Goal: Use online tool/utility: Use online tool/utility

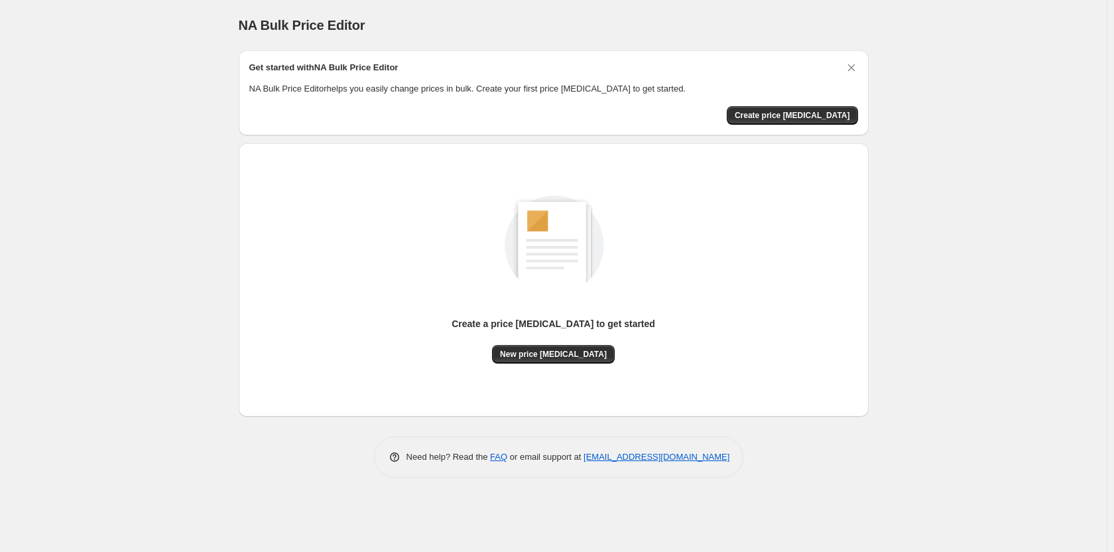
click at [89, 109] on div "NA Bulk Price Editor. This page is ready NA Bulk Price Editor Get started with …" at bounding box center [553, 276] width 1106 height 552
click at [785, 110] on span "Create price [MEDICAL_DATA]" at bounding box center [792, 115] width 115 height 11
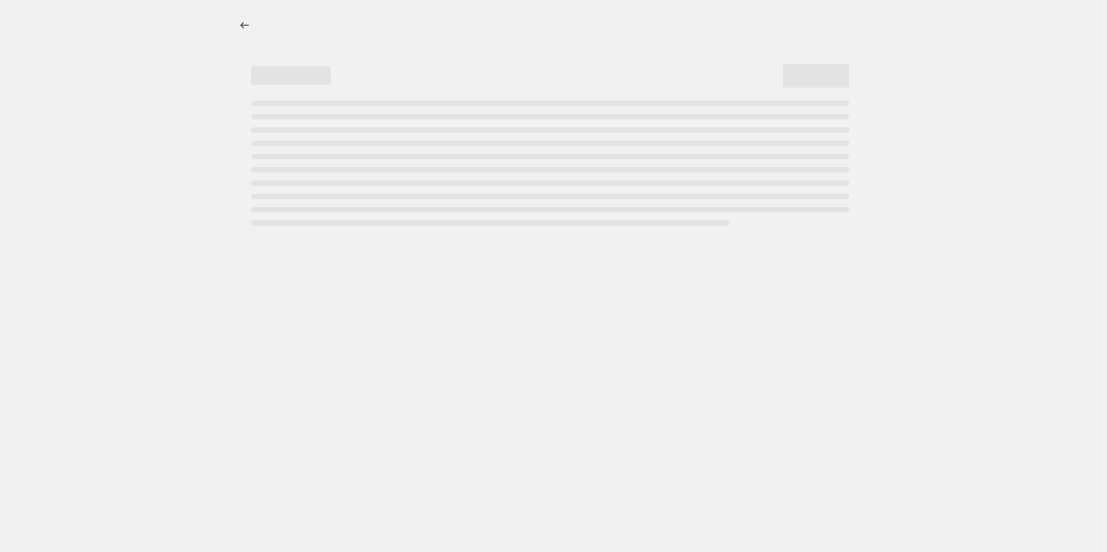
select select "percentage"
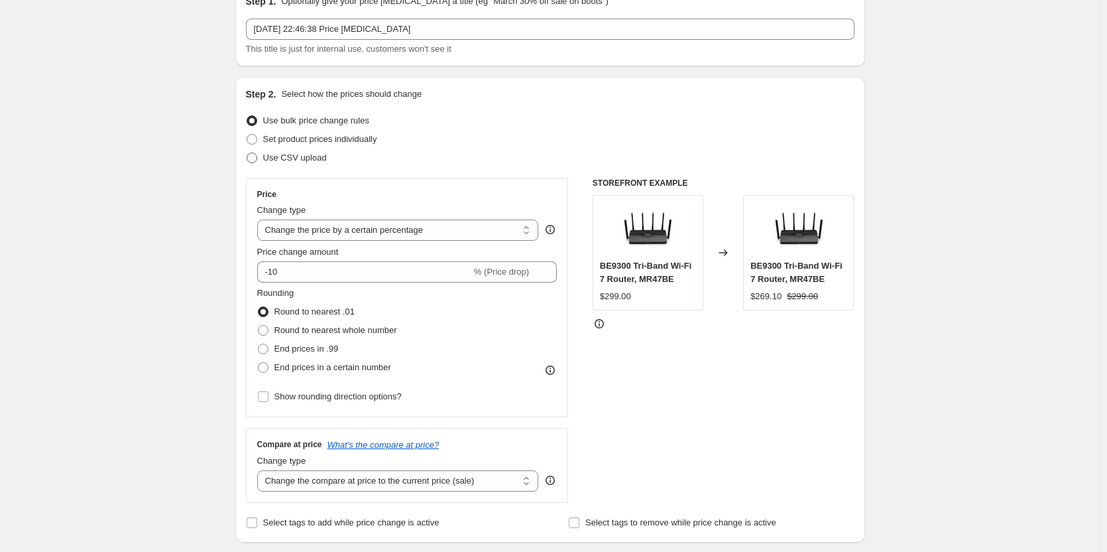
click at [272, 162] on span "Use CSV upload" at bounding box center [295, 157] width 64 height 10
click at [247, 153] on input "Use CSV upload" at bounding box center [247, 152] width 1 height 1
radio input "true"
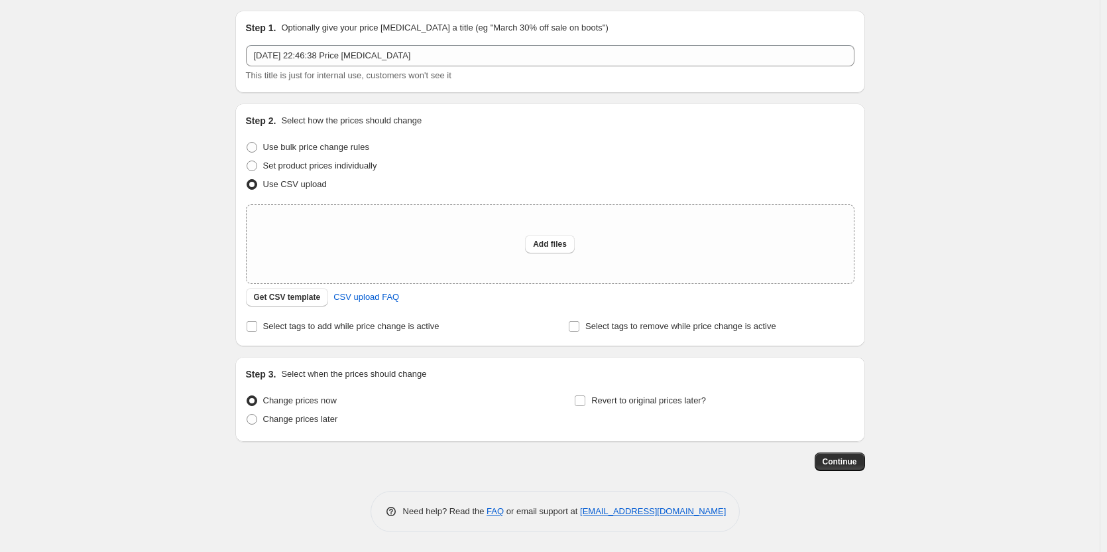
scroll to position [40, 0]
click at [277, 298] on span "Get CSV template" at bounding box center [287, 297] width 67 height 11
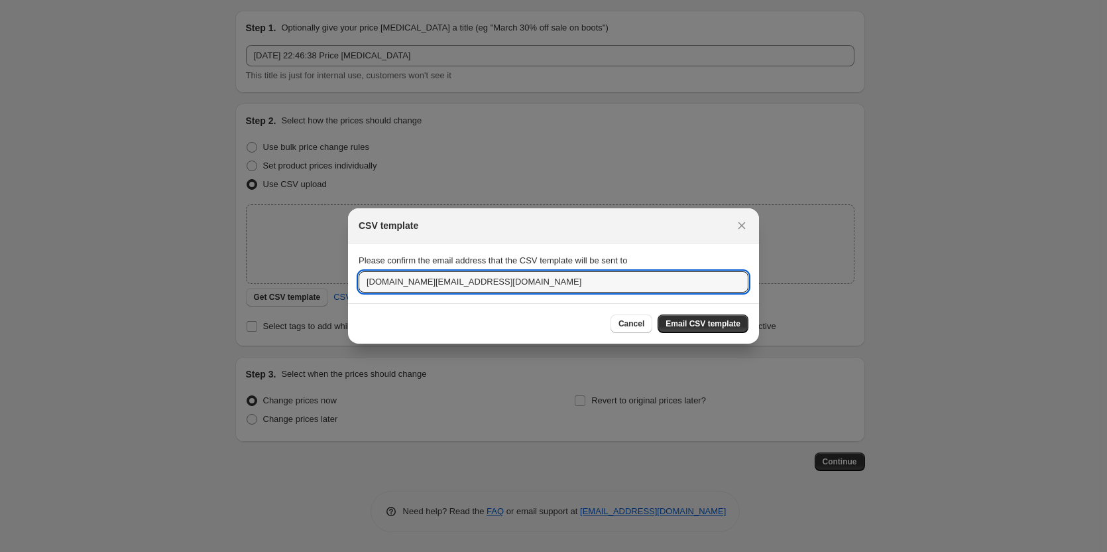
drag, startPoint x: 422, startPoint y: 284, endPoint x: 322, endPoint y: 282, distance: 100.1
click at [322, 551] on div "CSV template Please confirm the email address that the CSV template will be sen…" at bounding box center [553, 552] width 1107 height 0
type input "warren.cao@tp-link.com"
click at [498, 310] on div "Cancel Email CSV template" at bounding box center [553, 323] width 411 height 40
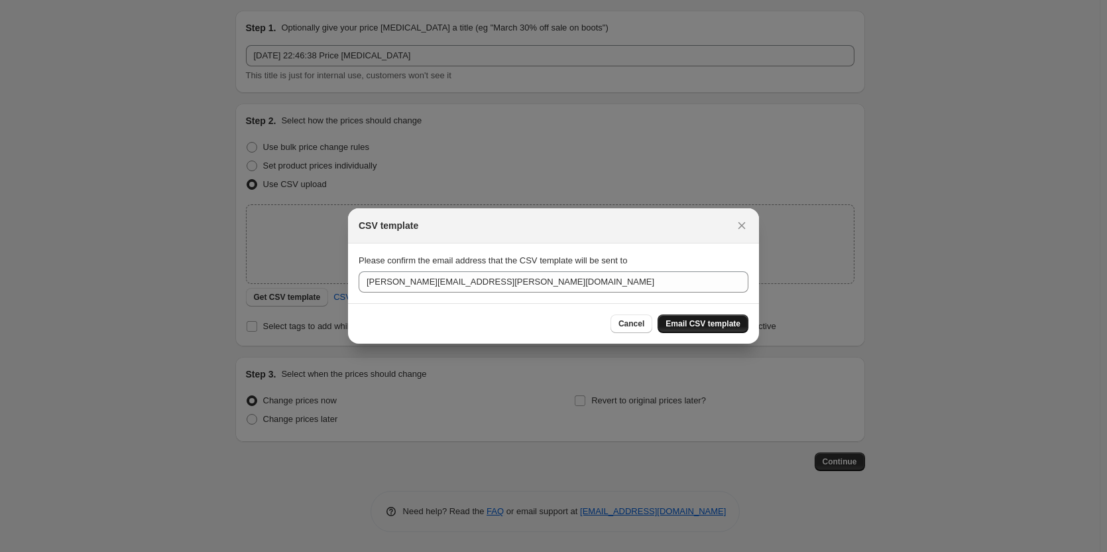
click at [707, 327] on span "Email CSV template" at bounding box center [703, 323] width 75 height 11
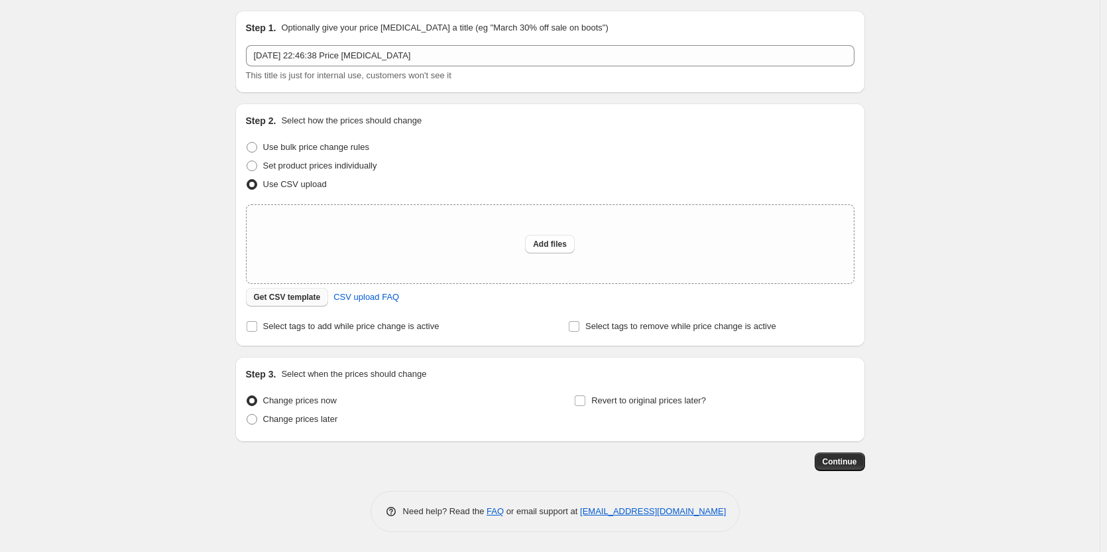
click at [293, 298] on span "Get CSV template" at bounding box center [287, 297] width 67 height 11
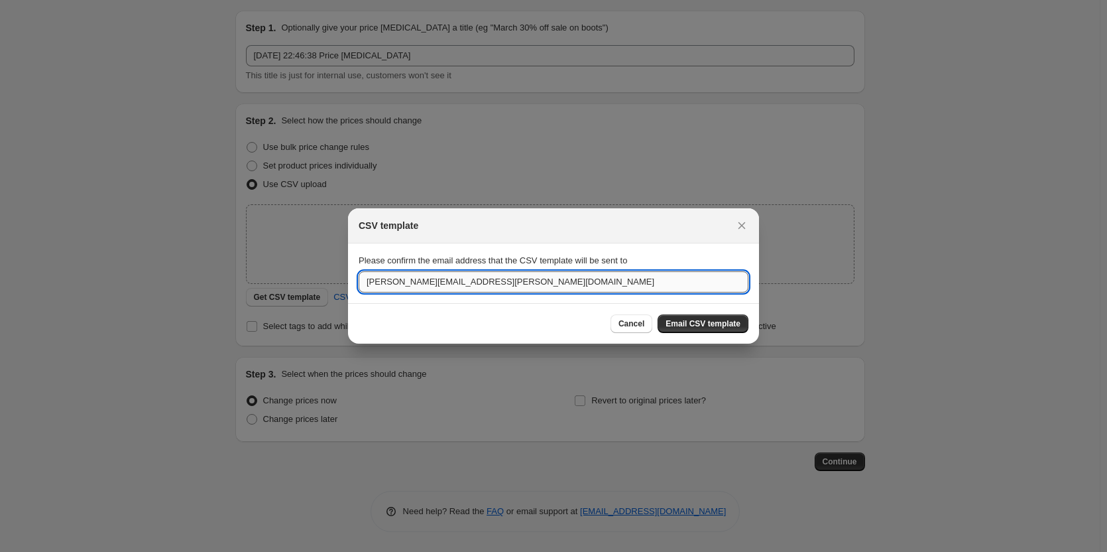
click at [501, 280] on input "warren.cao@tp-link.com" at bounding box center [554, 281] width 390 height 21
click at [721, 325] on span "Email CSV template" at bounding box center [703, 323] width 75 height 11
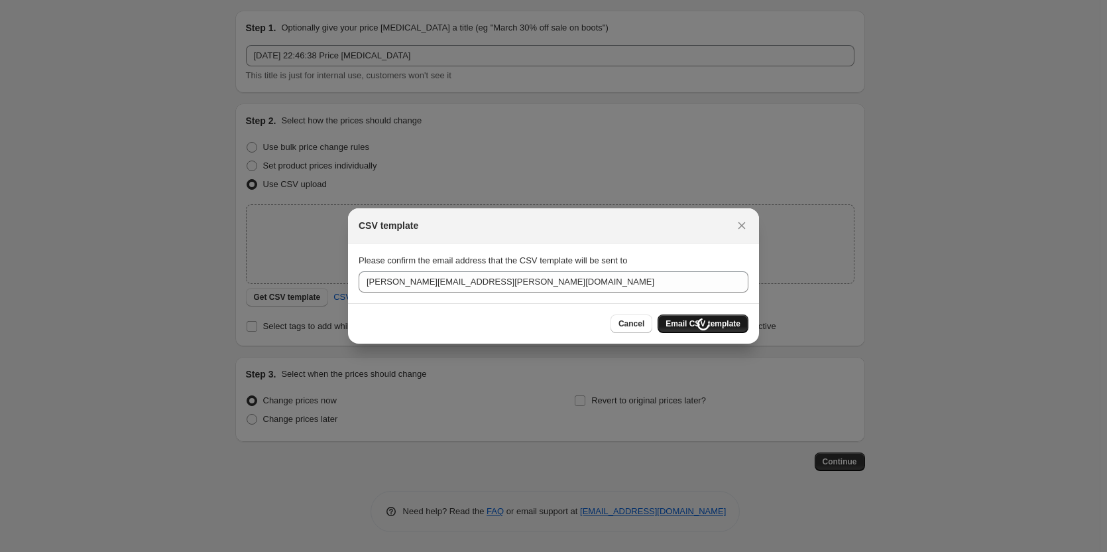
scroll to position [40, 0]
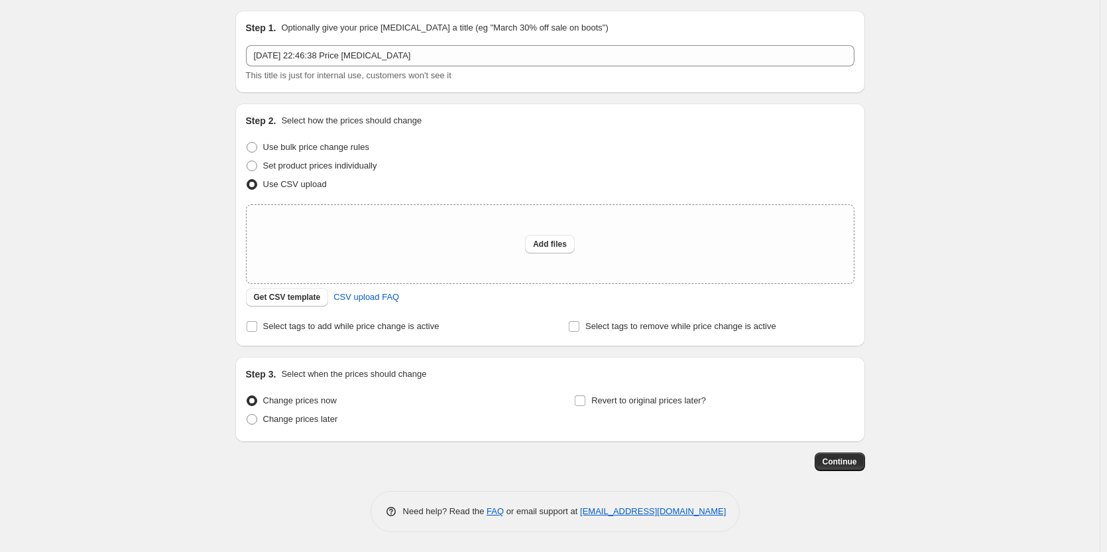
drag, startPoint x: 923, startPoint y: 194, endPoint x: 860, endPoint y: 219, distance: 68.4
click at [923, 194] on div "Create new price change job. This page is ready Create new price change job Dra…" at bounding box center [550, 255] width 1100 height 591
click at [550, 244] on span "Add files" at bounding box center [550, 244] width 34 height 11
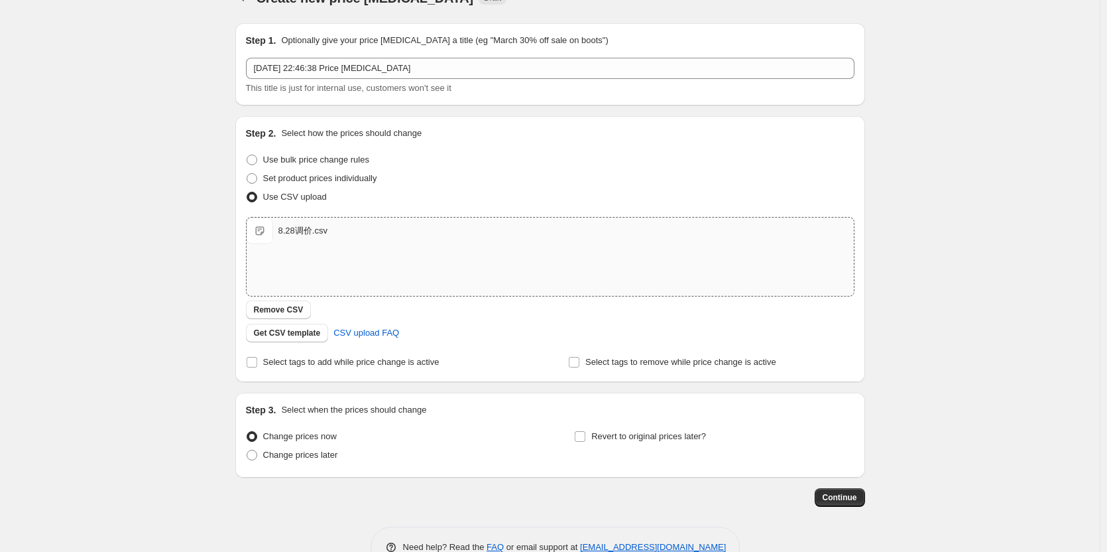
scroll to position [63, 0]
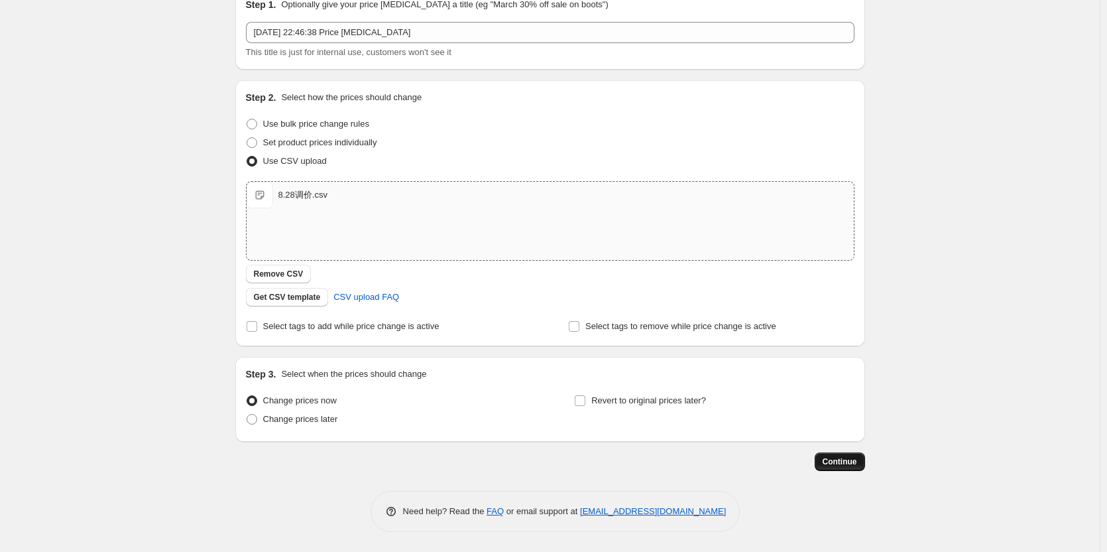
click at [849, 459] on span "Continue" at bounding box center [840, 461] width 34 height 11
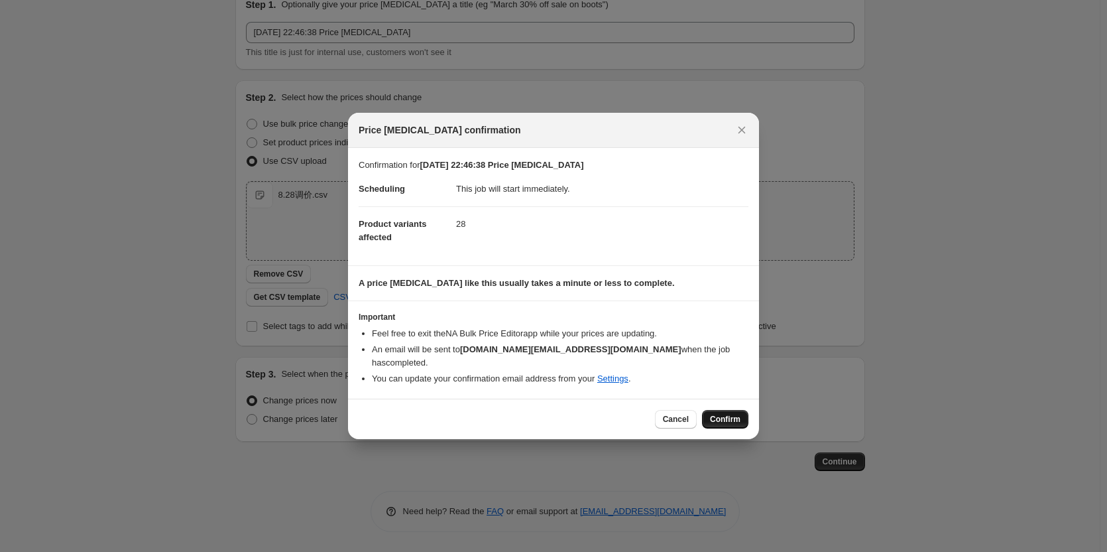
click at [733, 416] on span "Confirm" at bounding box center [725, 419] width 30 height 11
